Goal: Find contact information: Find contact information

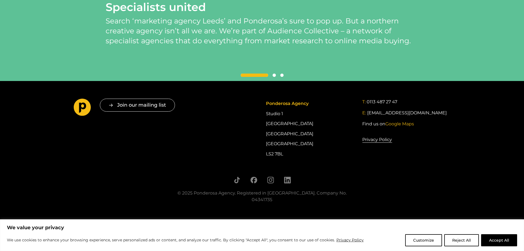
scroll to position [1257, 0]
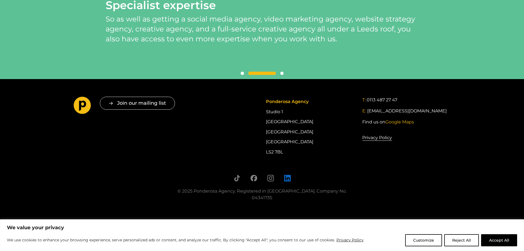
click at [289, 181] on icon "Follow us on LinkedIn" at bounding box center [287, 178] width 7 height 7
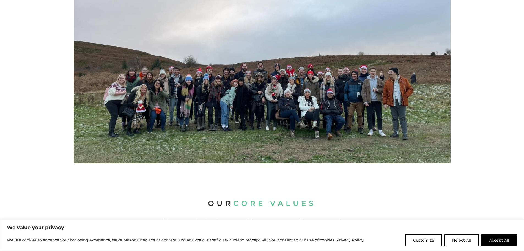
scroll to position [0, 0]
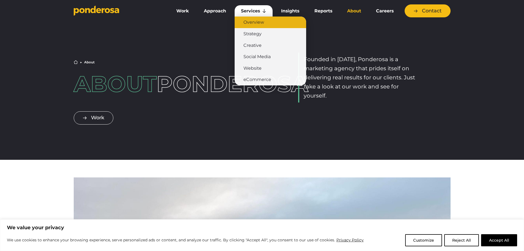
click at [250, 21] on link "Overview" at bounding box center [271, 23] width 72 height 12
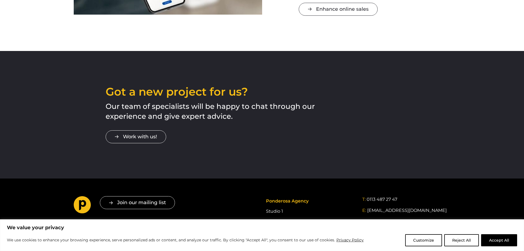
scroll to position [976, 0]
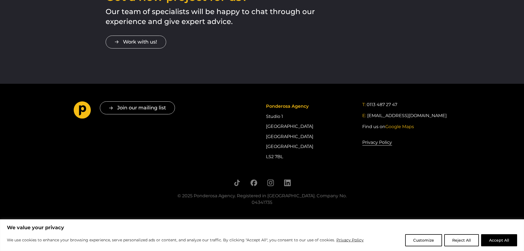
click at [64, 54] on div "Got a new project for us? Our team of specialists will be happy to chat through…" at bounding box center [262, 19] width 524 height 127
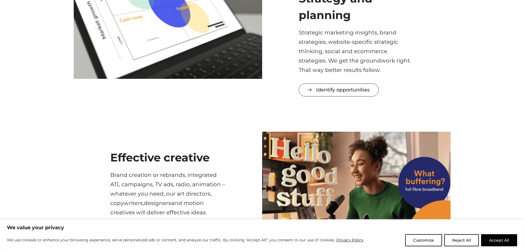
scroll to position [95, 0]
